Goal: Task Accomplishment & Management: Manage account settings

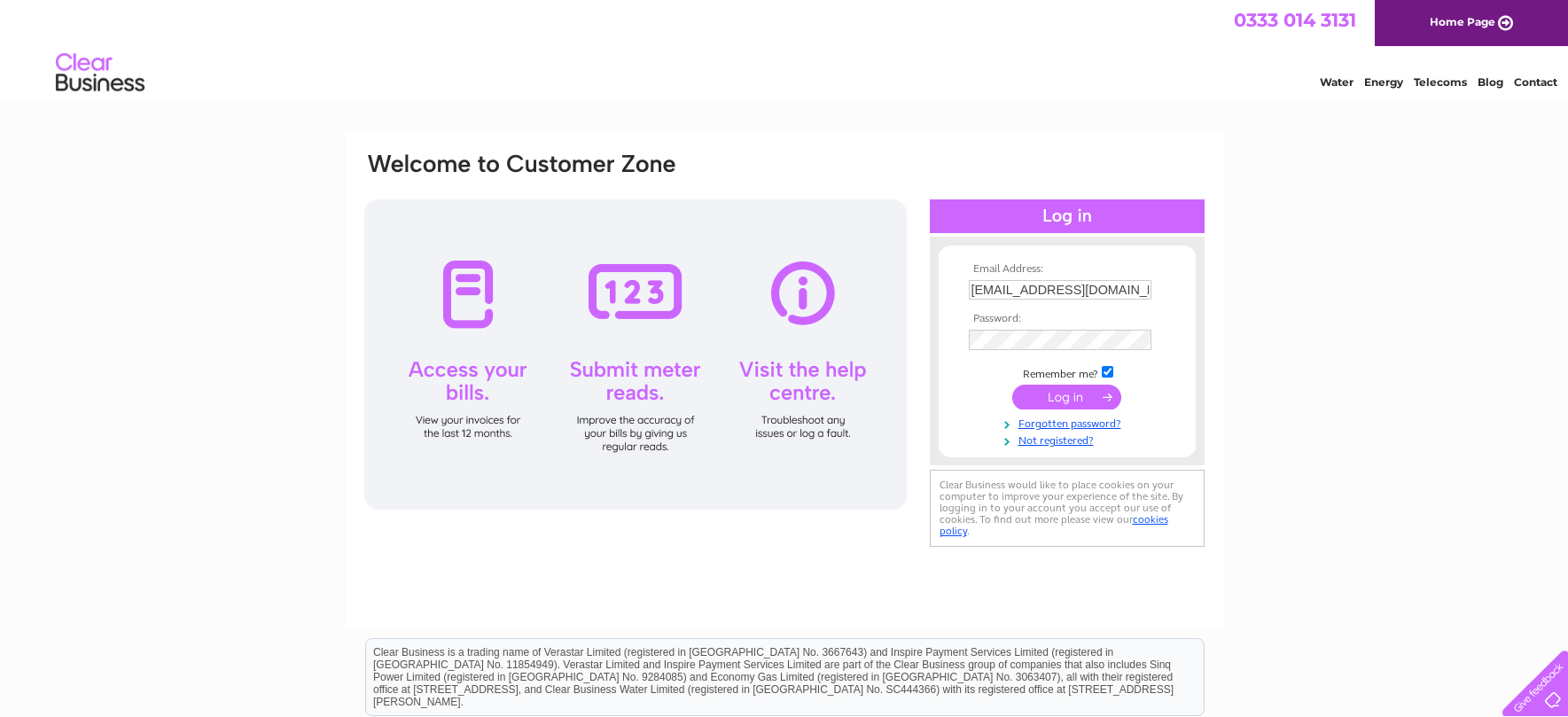
click at [1081, 409] on input "submit" at bounding box center [1067, 397] width 109 height 25
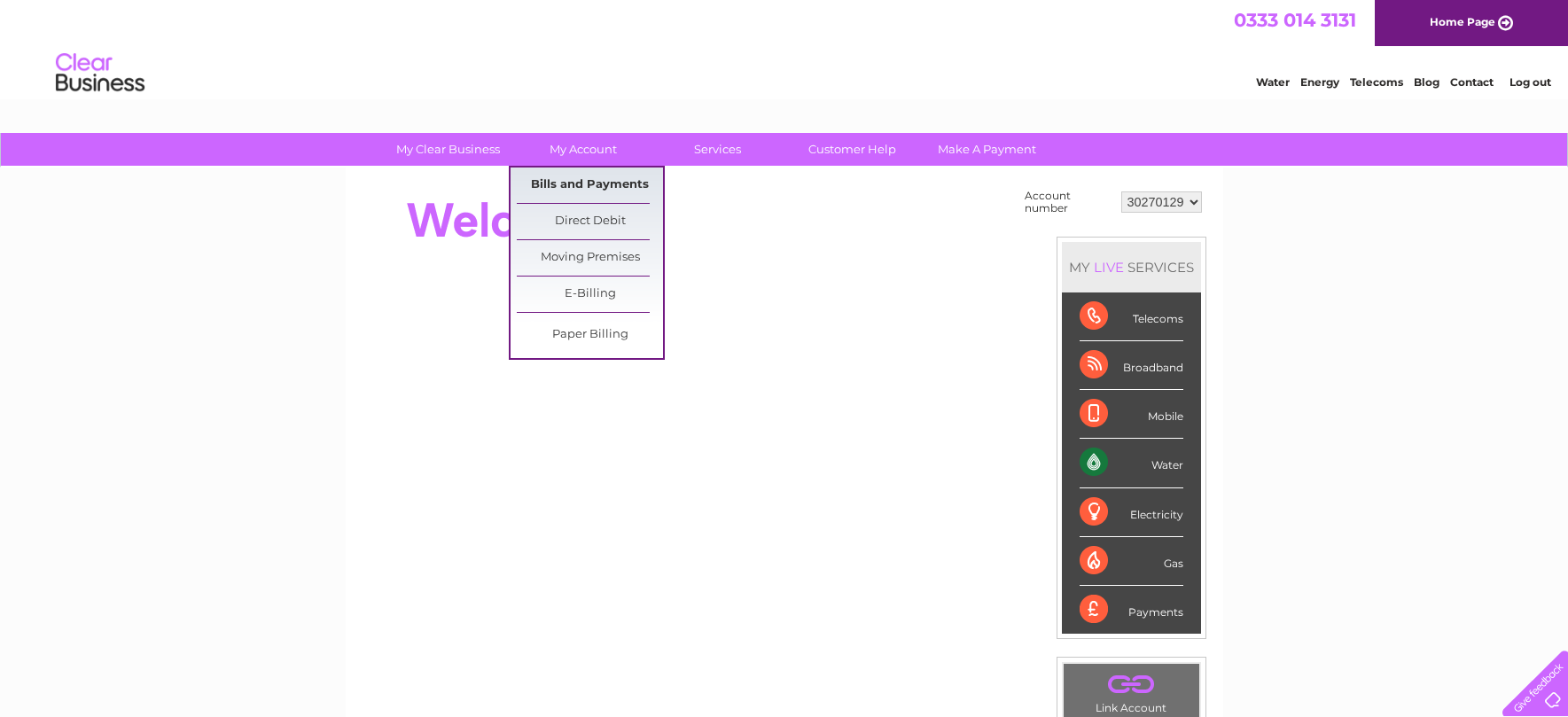
click at [584, 188] on link "Bills and Payments" at bounding box center [589, 185] width 147 height 35
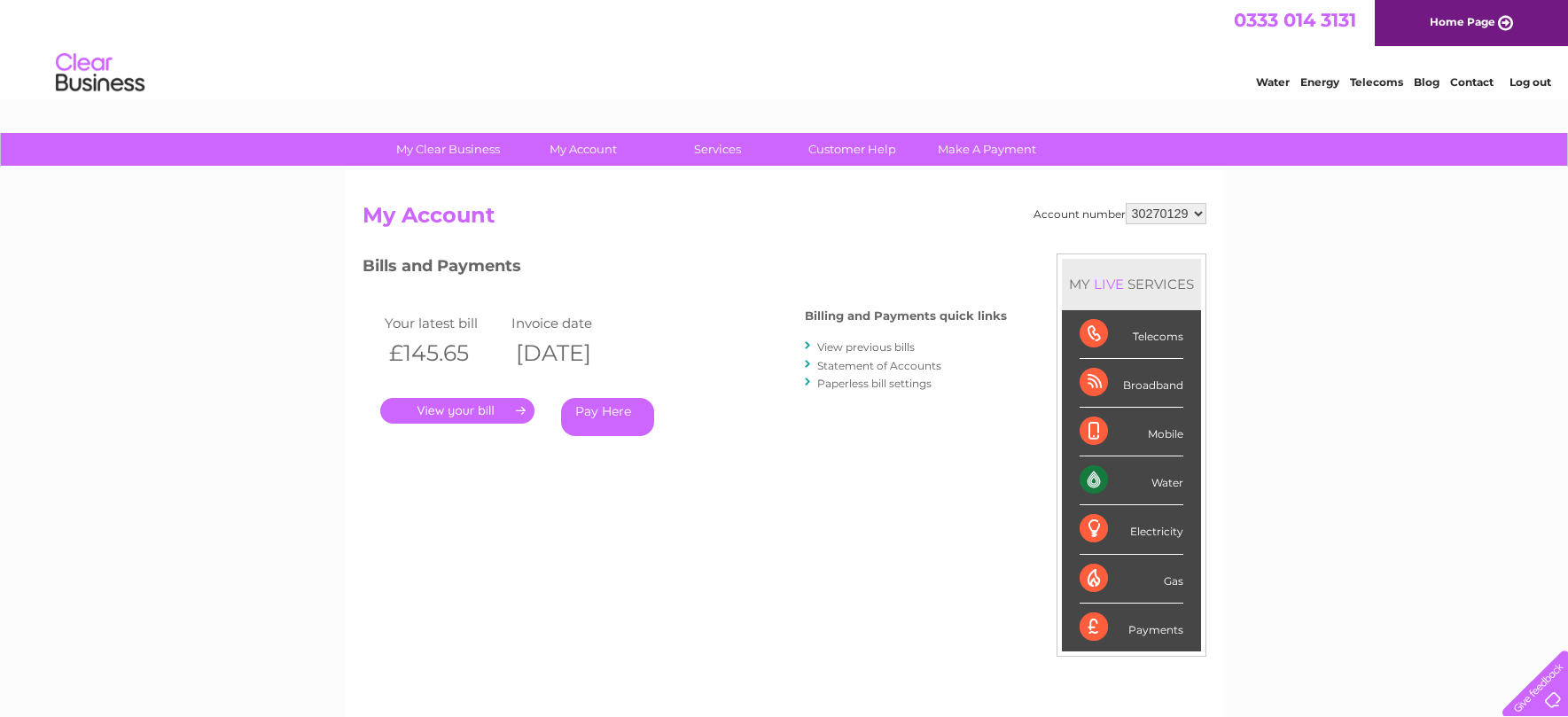
click at [465, 411] on link "." at bounding box center [457, 410] width 154 height 26
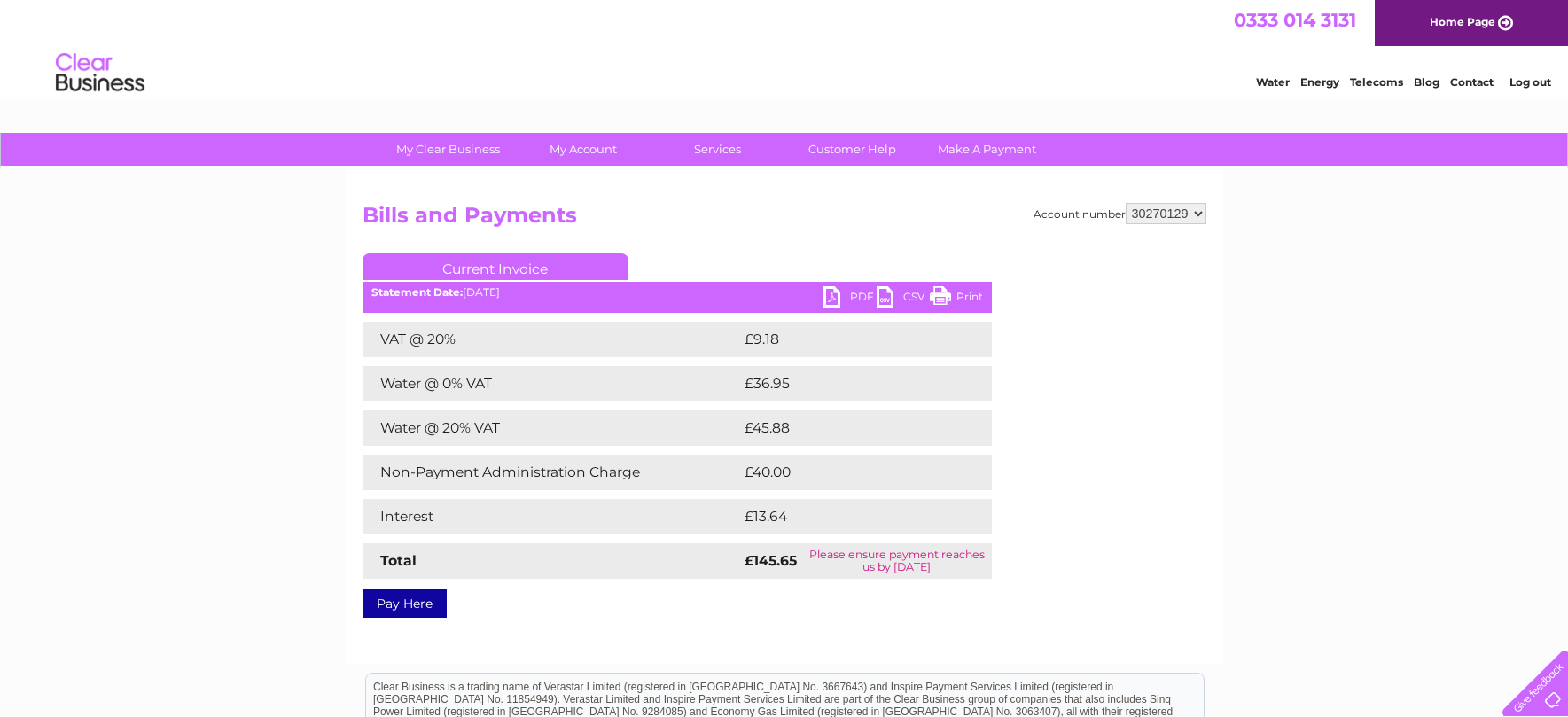
click at [837, 300] on link "PDF" at bounding box center [851, 299] width 54 height 26
